Goal: Answer question/provide support

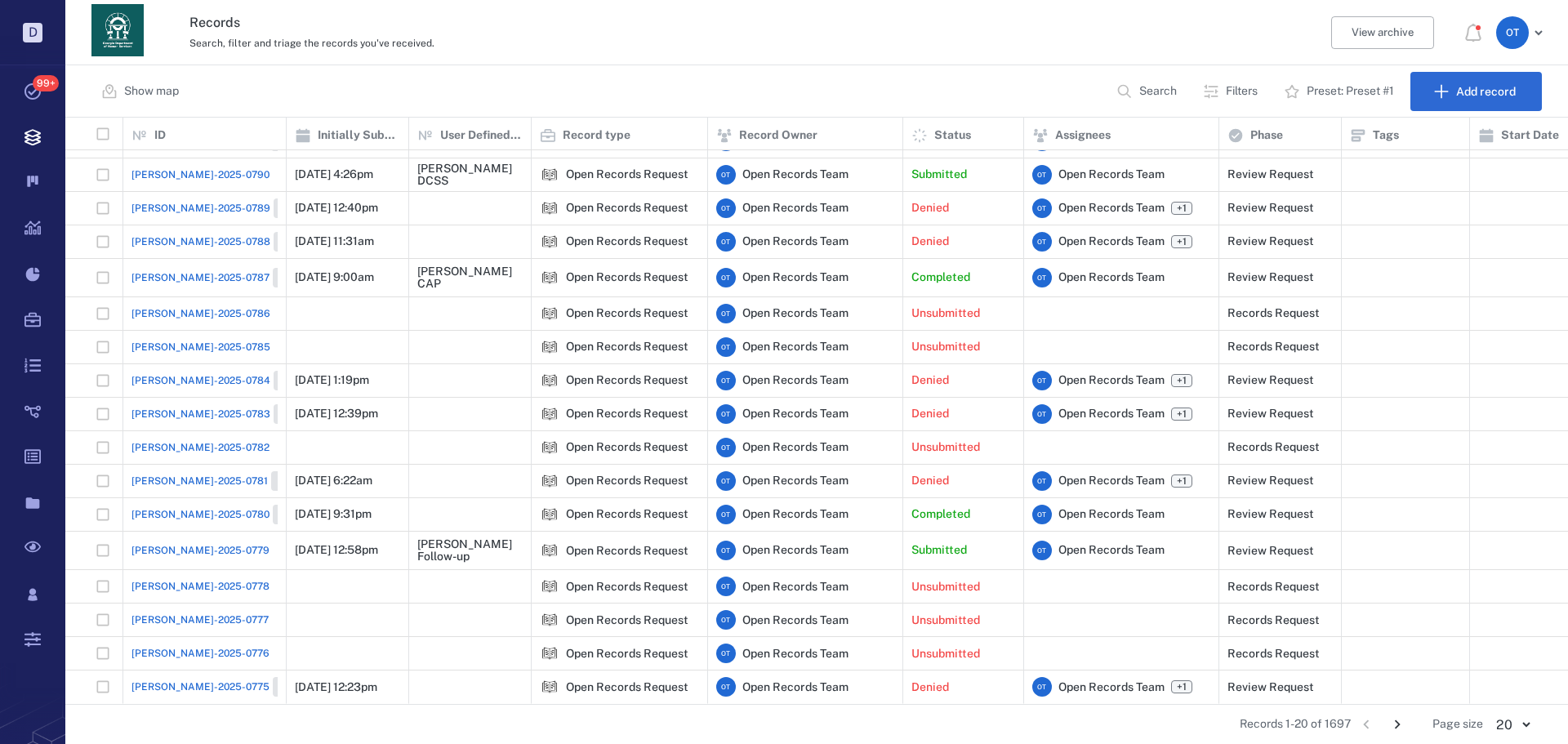
scroll to position [128, 0]
click at [199, 543] on span "[PERSON_NAME]-2025-0779" at bounding box center [200, 551] width 138 height 14
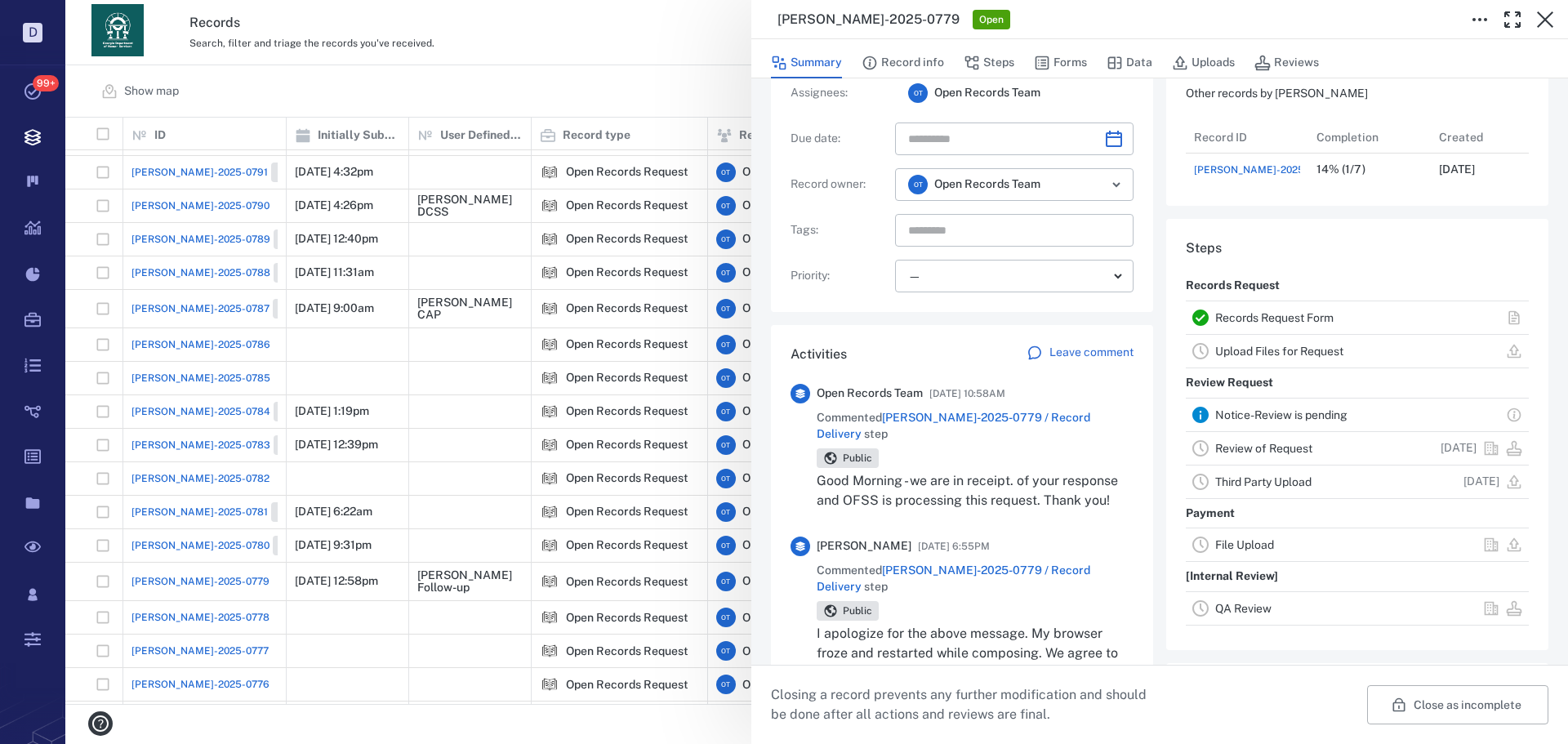
click at [1012, 425] on span "Commented [PERSON_NAME]-2025-0779 / Record Delivery step" at bounding box center [975, 426] width 317 height 31
click at [1014, 420] on span "[PERSON_NAME]-2025-0779 / Record Delivery" at bounding box center [954, 426] width 273 height 30
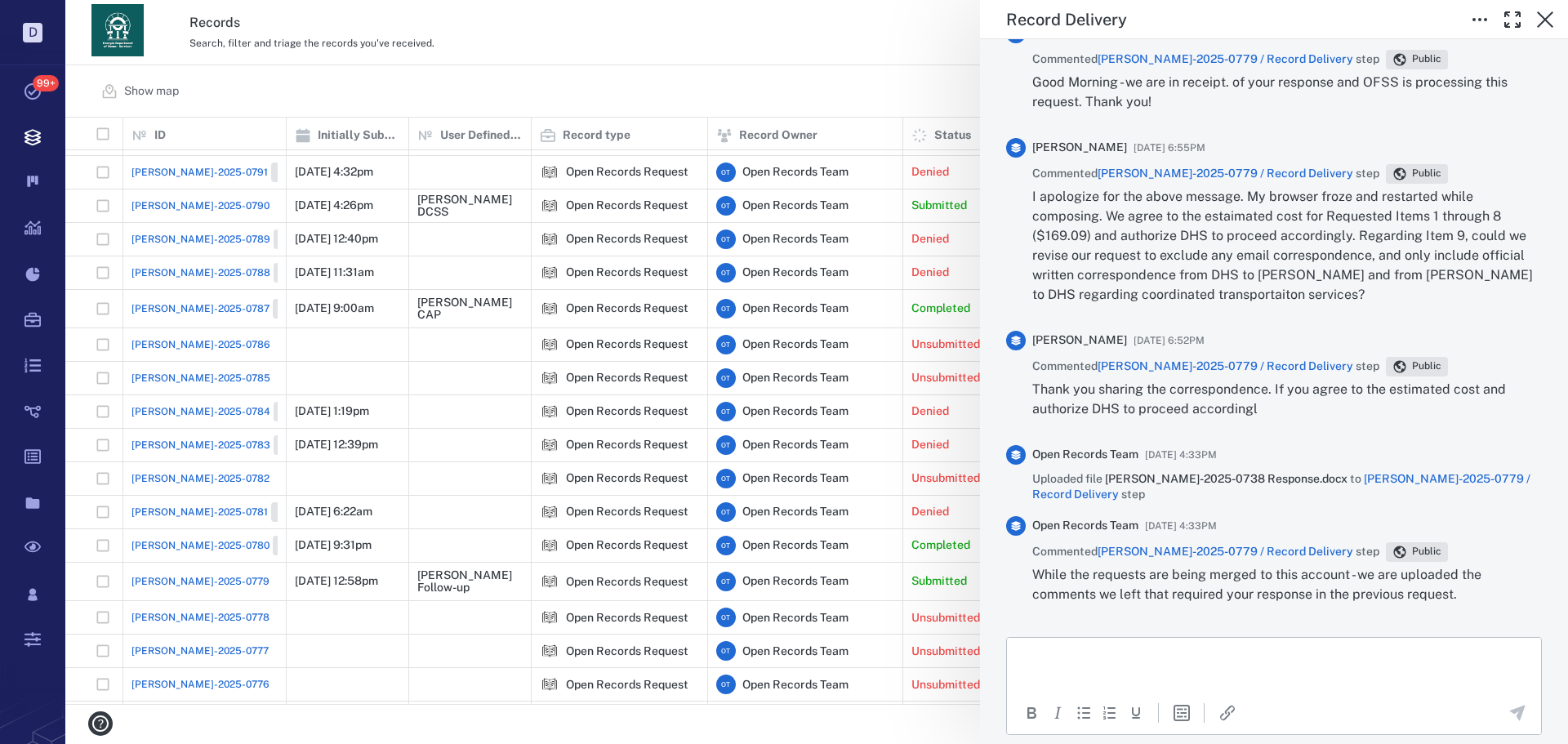
scroll to position [806, 0]
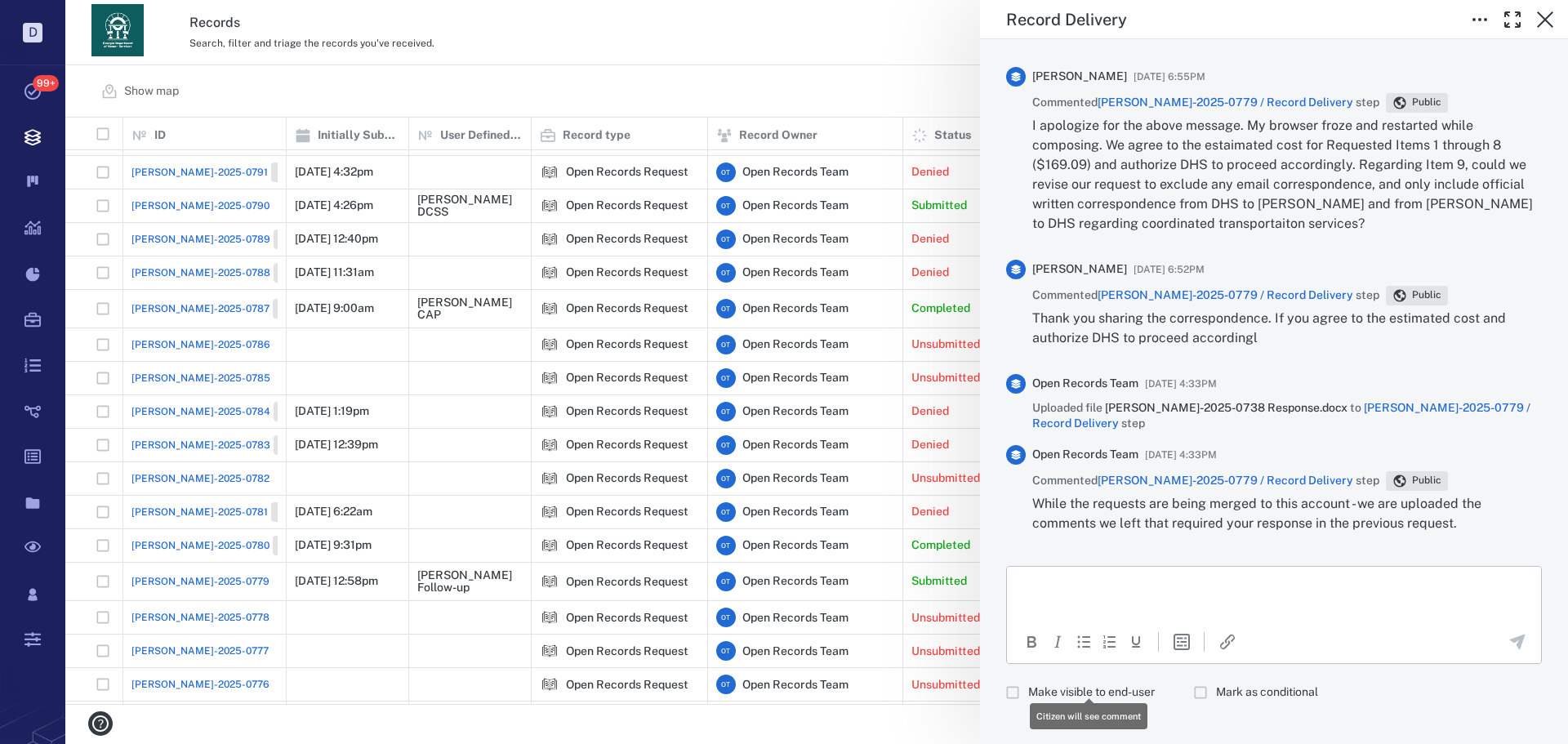
click at [1128, 685] on span "Make visible to end-user" at bounding box center [1091, 693] width 127 height 16
click at [1129, 605] on html at bounding box center [1274, 586] width 534 height 40
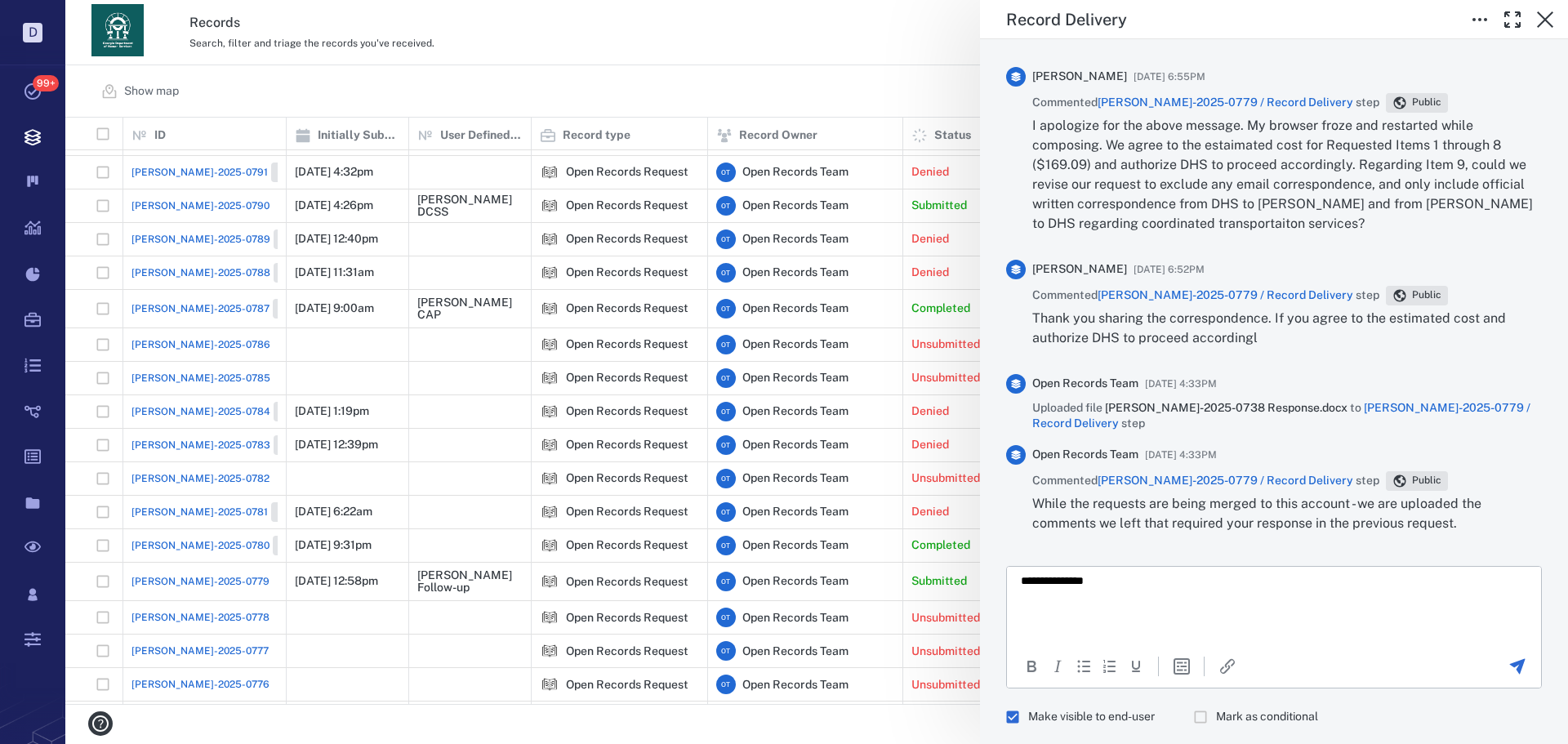
scroll to position [0, 0]
click at [1124, 606] on p "Rich Text Area. Press ALT-0 for help." at bounding box center [1273, 607] width 506 height 14
click at [1116, 641] on html "**********" at bounding box center [1274, 607] width 534 height 83
click at [1469, 630] on p "**********" at bounding box center [1260, 629] width 481 height 14
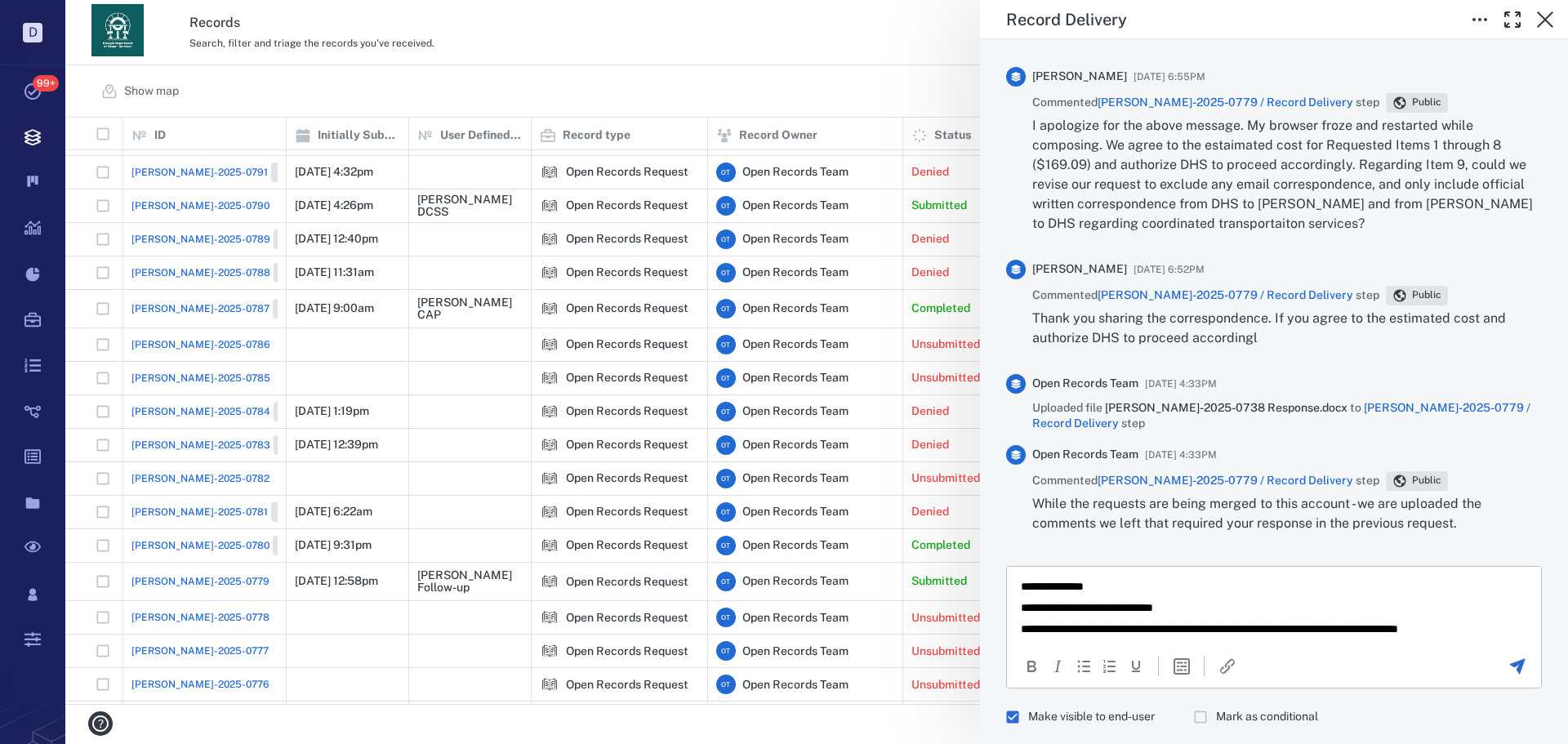
scroll to position [6, 0]
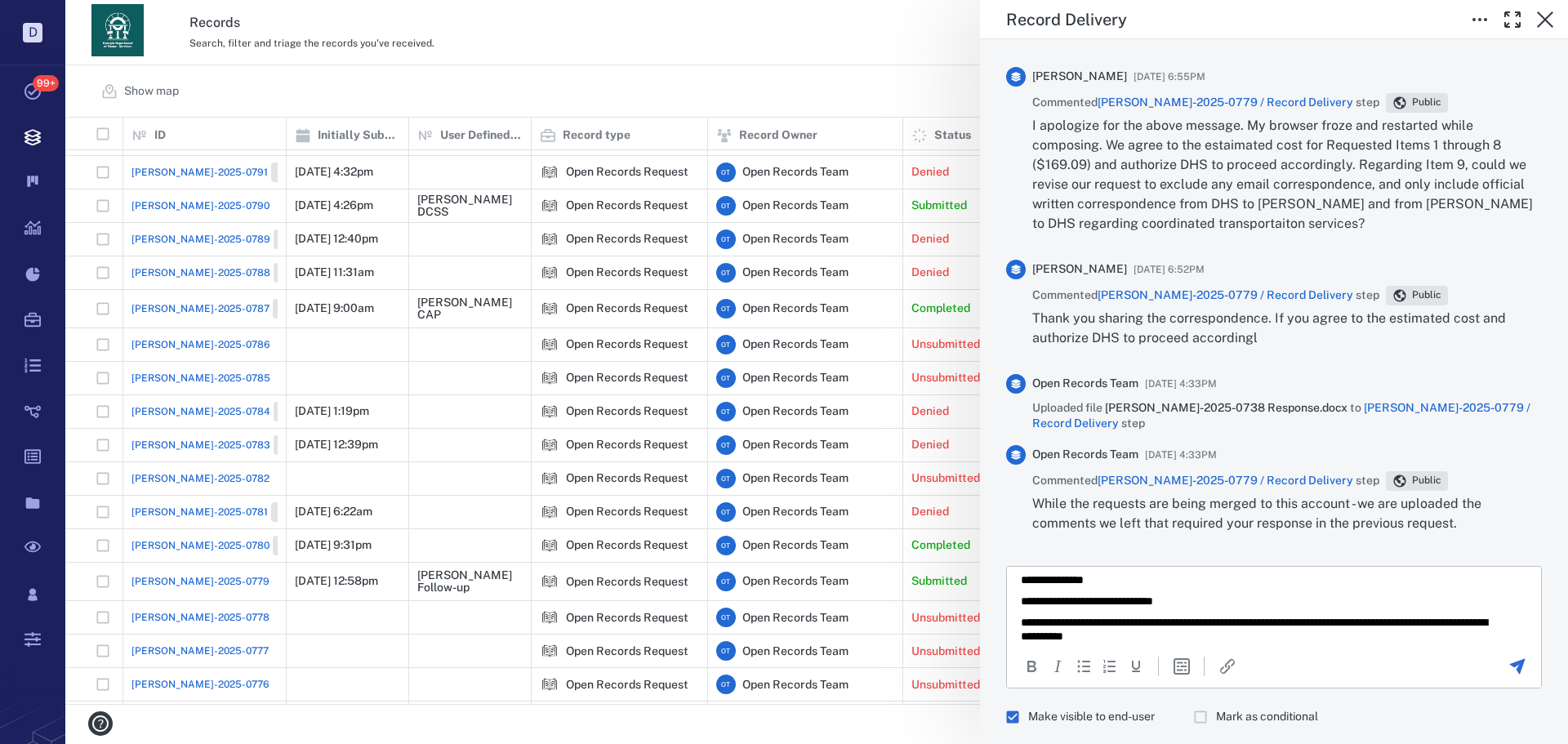
click at [1489, 647] on div "To open the popup, press Shift+Enter To open the popup, press Shift+Enter" at bounding box center [1274, 666] width 534 height 38
click at [1494, 657] on div at bounding box center [1517, 667] width 45 height 20
click at [1498, 657] on div at bounding box center [1517, 667] width 45 height 20
click at [1507, 657] on icon "Send the comment" at bounding box center [1517, 667] width 20 height 20
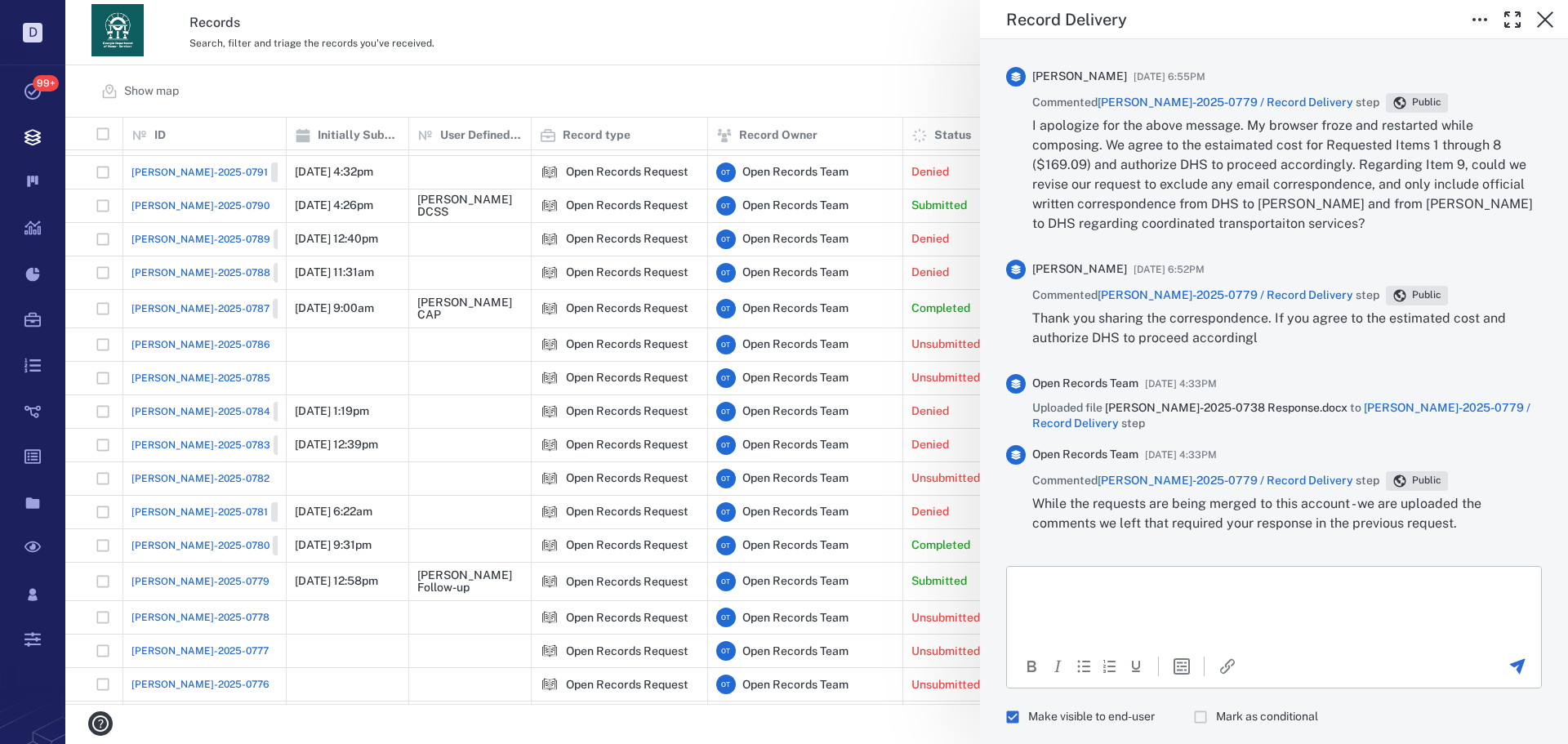
scroll to position [0, 0]
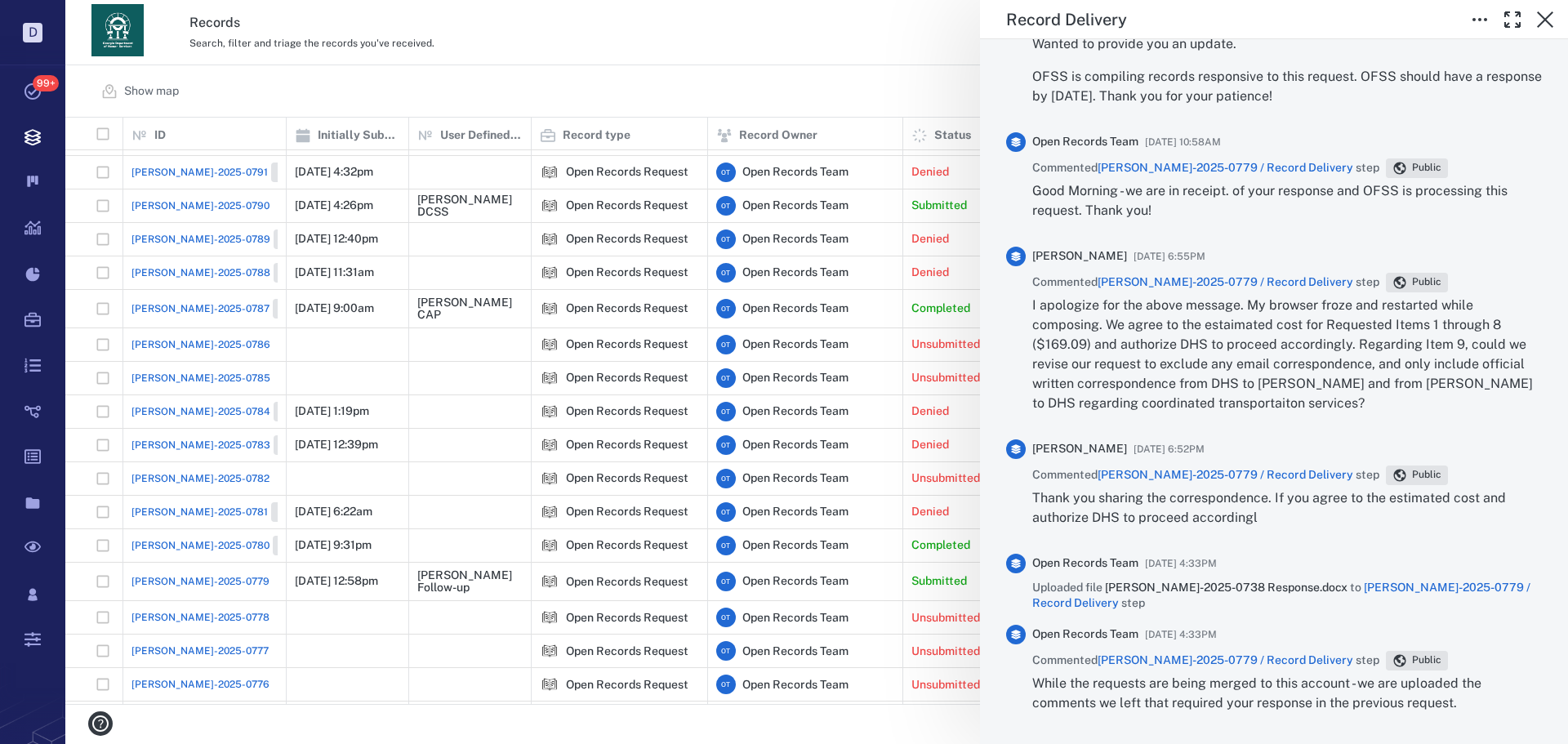
click at [716, 102] on div "Record Delivery Status Incomplete Type Record delivery Assignee ​ Due date ​ Re…" at bounding box center [817, 372] width 1502 height 744
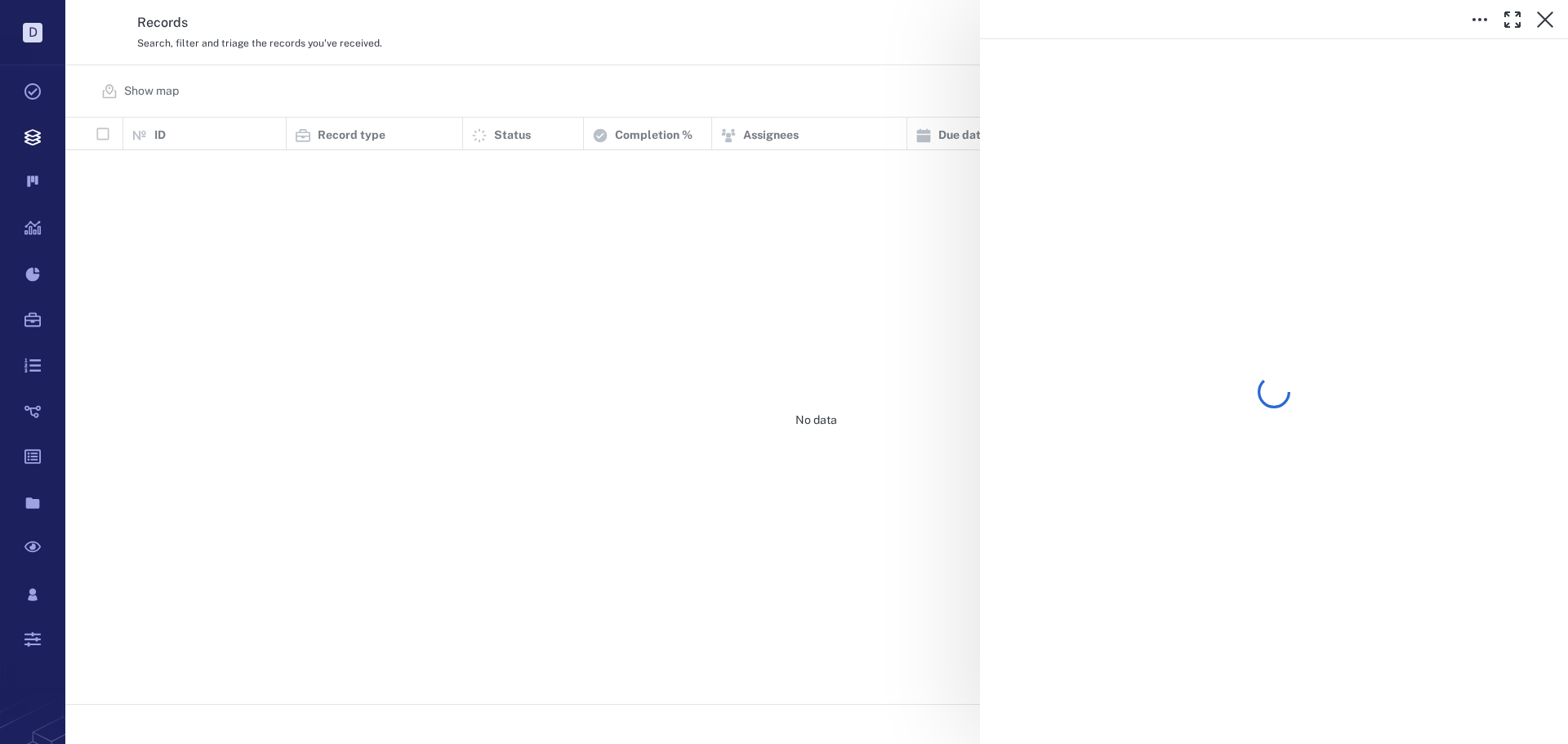
scroll to position [574, 1489]
click at [668, 68] on div at bounding box center [817, 372] width 1502 height 744
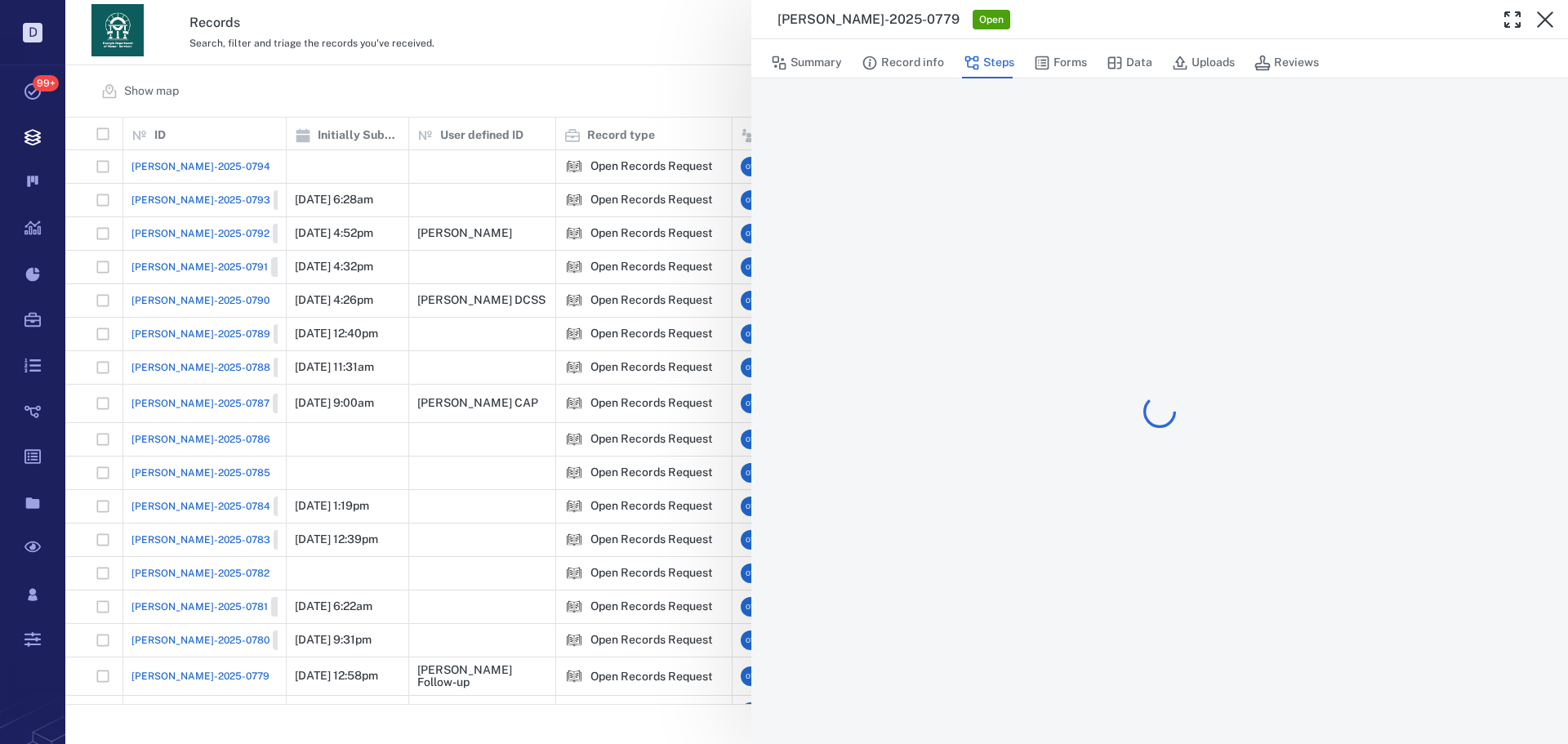
click at [646, 77] on div "ORR-2025-0779 Open Summary Record info Steps Forms Data Uploads Reviews" at bounding box center [817, 372] width 1502 height 744
